Goal: Task Accomplishment & Management: Complete application form

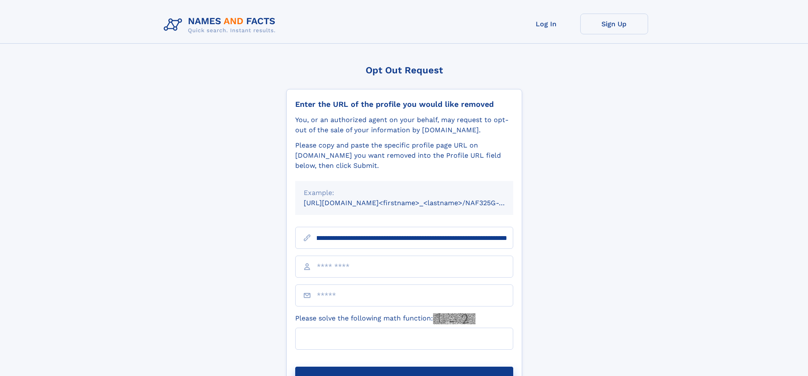
scroll to position [0, 108]
type input "**********"
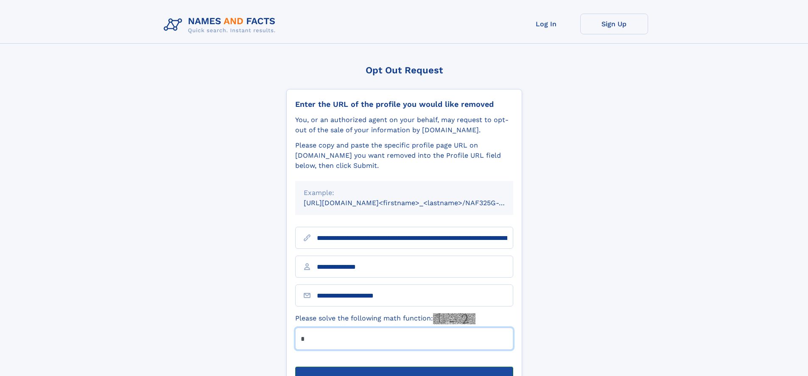
type input "*"
click at [404, 367] on button "Submit Opt Out Request" at bounding box center [404, 380] width 218 height 27
